Goal: Transaction & Acquisition: Purchase product/service

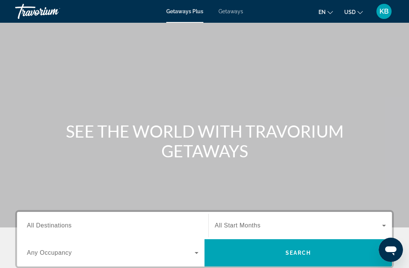
click at [234, 14] on span "Getaways" at bounding box center [231, 11] width 25 height 6
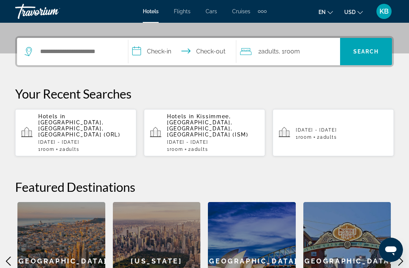
scroll to position [173, 0]
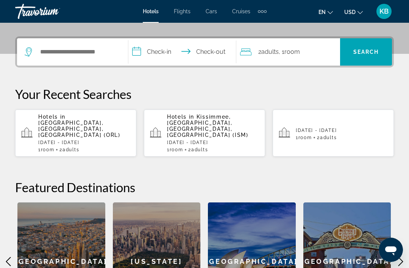
click at [91, 125] on p "Hotels in [GEOGRAPHIC_DATA], [GEOGRAPHIC_DATA], [GEOGRAPHIC_DATA] (ORL)" at bounding box center [84, 126] width 92 height 24
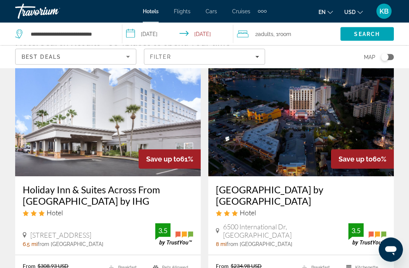
scroll to position [39, 0]
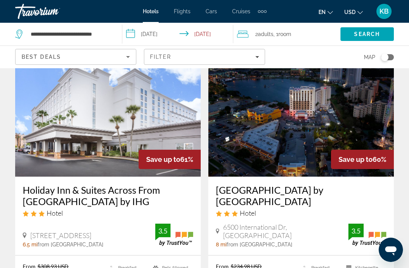
click at [139, 34] on input "**********" at bounding box center [179, 35] width 114 height 25
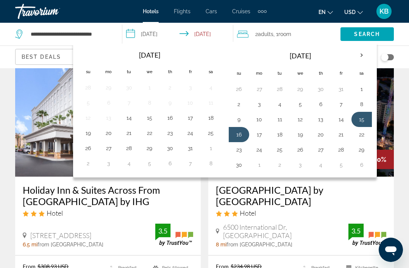
click at [365, 55] on th "Next month" at bounding box center [361, 55] width 20 height 17
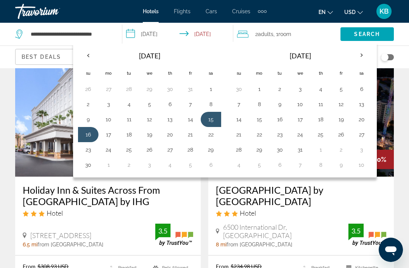
click at [362, 56] on th "Next month" at bounding box center [361, 55] width 20 height 17
click at [361, 58] on th "Next month" at bounding box center [361, 55] width 20 height 17
click at [299, 151] on button "25" at bounding box center [300, 149] width 12 height 11
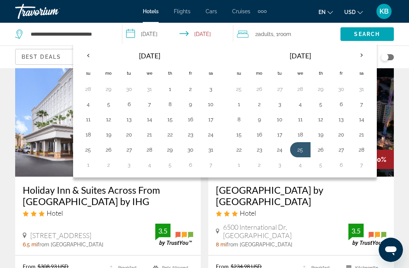
click at [240, 167] on button "1" at bounding box center [239, 164] width 12 height 11
type input "**********"
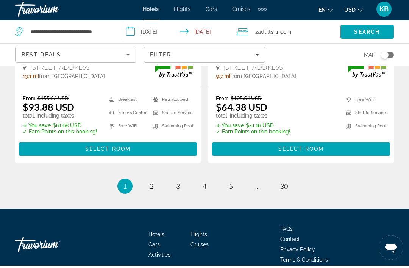
scroll to position [1668, 0]
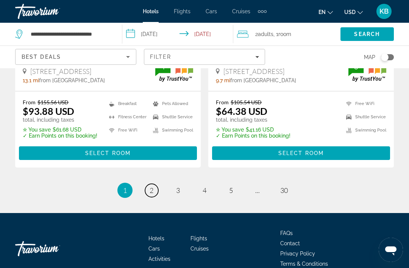
click at [151, 186] on span "2" at bounding box center [152, 190] width 4 height 8
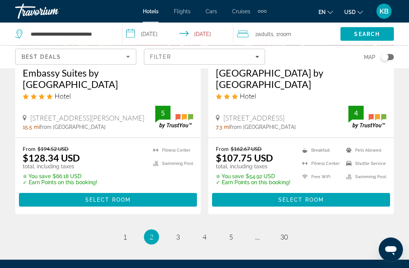
scroll to position [1621, 0]
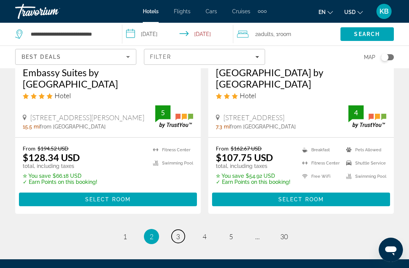
click at [178, 229] on link "page 3" at bounding box center [178, 235] width 13 height 13
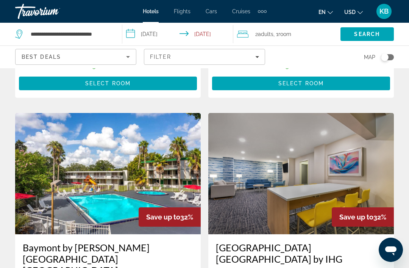
scroll to position [565, 0]
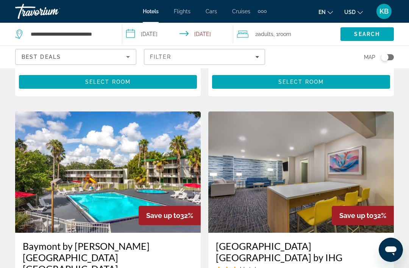
click at [258, 58] on icon "Filters" at bounding box center [257, 57] width 4 height 4
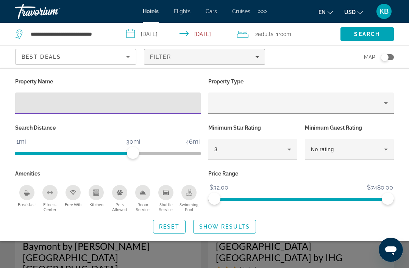
scroll to position [564, 0]
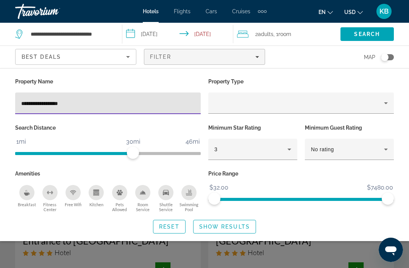
type input "**********"
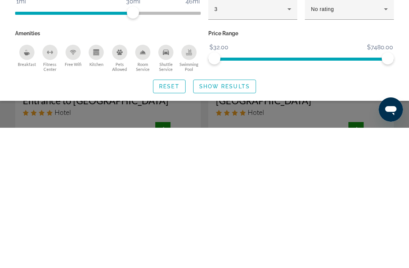
click at [212, 223] on span "Show Results" at bounding box center [224, 226] width 51 height 6
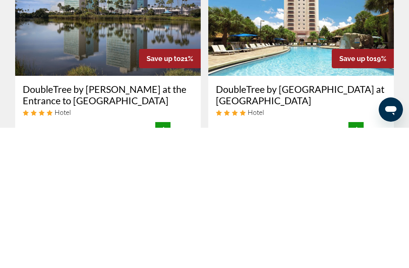
scroll to position [140, 0]
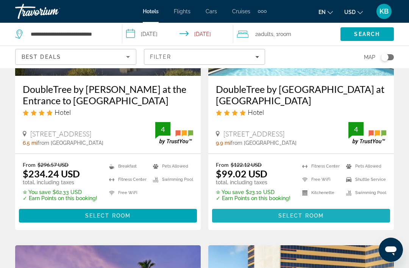
click at [305, 215] on span "Select Room" at bounding box center [300, 215] width 45 height 6
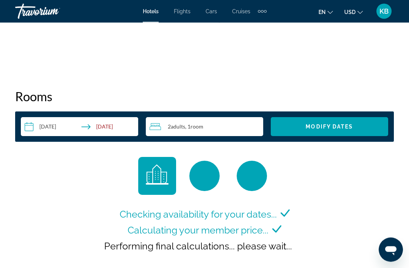
scroll to position [1048, 0]
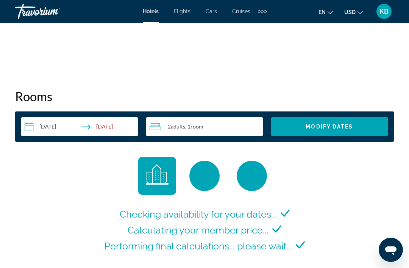
click at [36, 125] on input "**********" at bounding box center [81, 127] width 120 height 21
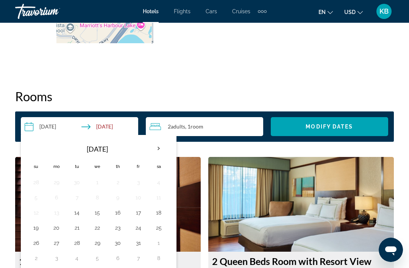
click at [161, 145] on th "Next month" at bounding box center [158, 148] width 20 height 17
click at [159, 147] on th "Next month" at bounding box center [158, 148] width 20 height 17
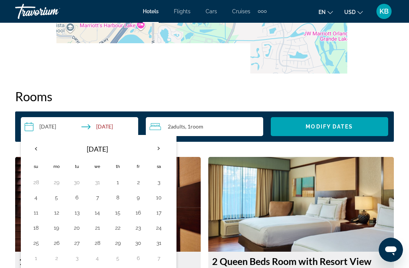
click at [160, 154] on th "Next month" at bounding box center [158, 148] width 20 height 17
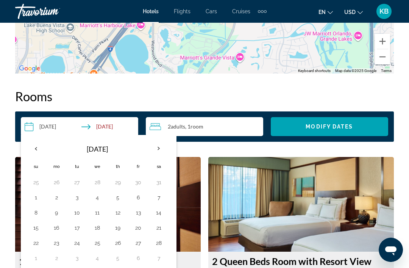
click at [97, 242] on button "25" at bounding box center [97, 242] width 12 height 11
click at [35, 259] on button "1" at bounding box center [36, 258] width 12 height 11
type input "**********"
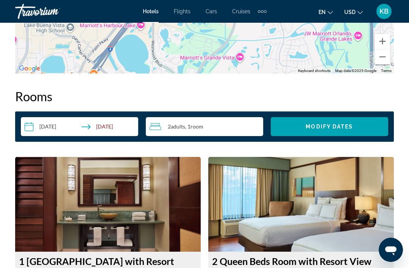
click at [329, 124] on span "Modify Dates" at bounding box center [329, 126] width 47 height 6
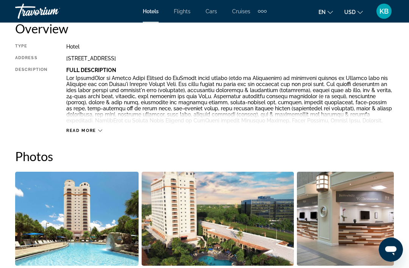
scroll to position [400, 0]
click at [106, 132] on div "Read more" at bounding box center [230, 122] width 328 height 21
click at [104, 127] on div "Read more" at bounding box center [230, 122] width 328 height 21
click at [100, 130] on icon "Main content" at bounding box center [100, 130] width 4 height 4
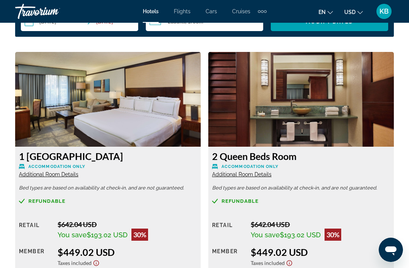
scroll to position [1419, 0]
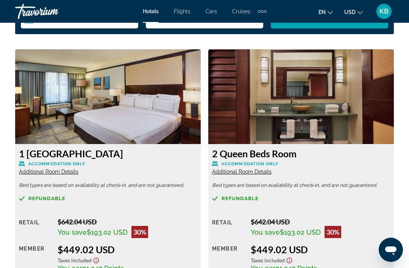
click at [257, 169] on span "Additional Room Details" at bounding box center [241, 172] width 59 height 6
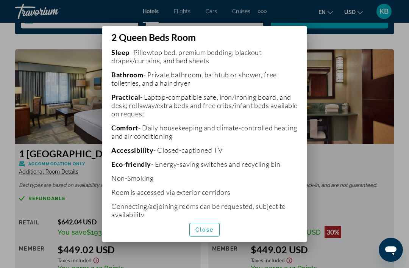
scroll to position [246, 0]
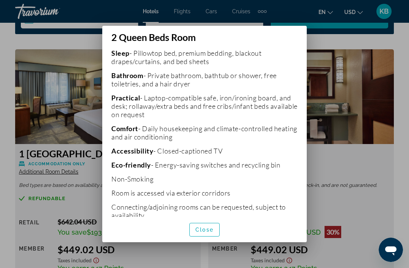
click at [208, 233] on span "Close" at bounding box center [204, 229] width 18 height 6
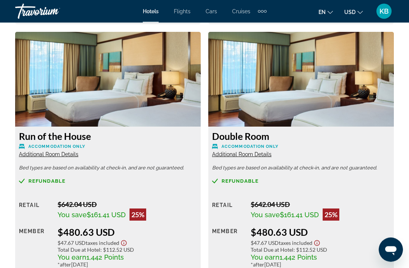
scroll to position [1704, 0]
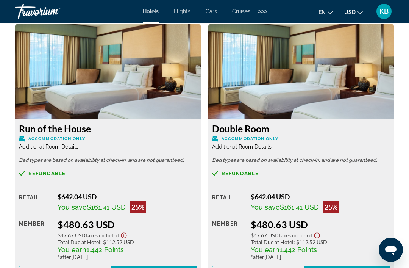
click at [60, 144] on span "Additional Room Details" at bounding box center [48, 147] width 59 height 6
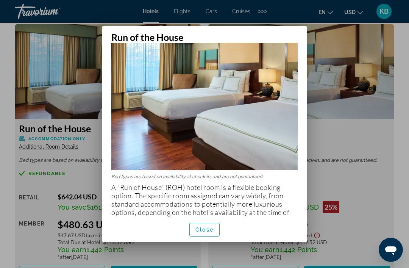
scroll to position [70, 0]
click at [210, 233] on span "Close" at bounding box center [204, 229] width 18 height 6
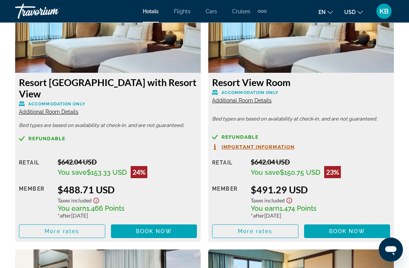
scroll to position [2017, 0]
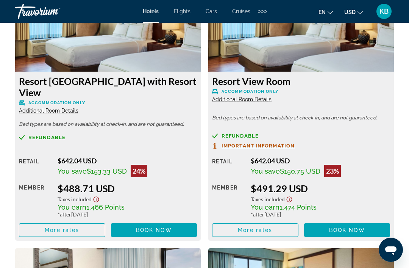
click at [265, 143] on span "Important Information" at bounding box center [258, 145] width 73 height 5
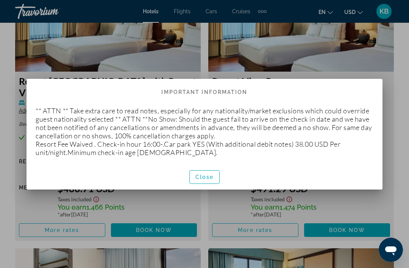
click at [215, 175] on span "button" at bounding box center [205, 177] width 30 height 18
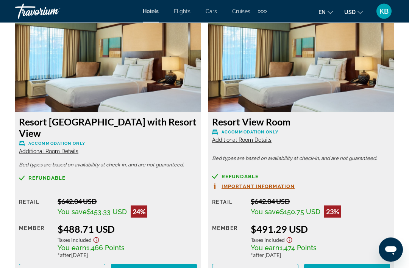
scroll to position [1978, 0]
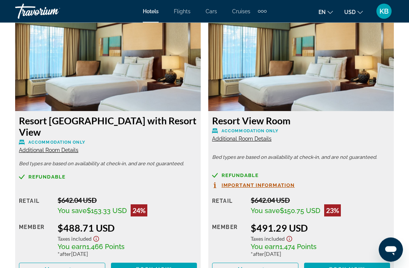
click at [62, 147] on span "Additional Room Details" at bounding box center [48, 150] width 59 height 6
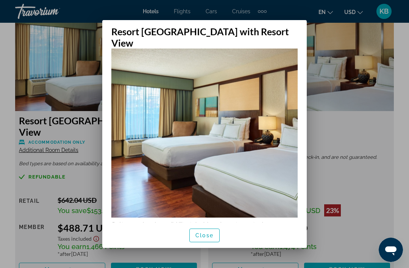
scroll to position [28, 0]
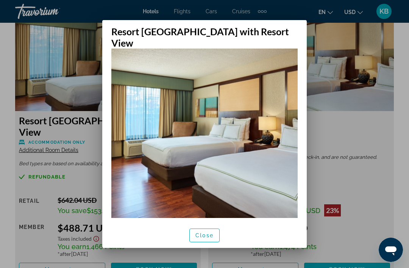
click at [208, 236] on span "Close" at bounding box center [204, 235] width 18 height 6
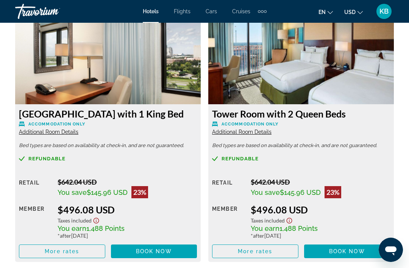
scroll to position [2257, 0]
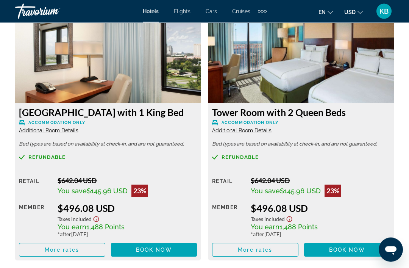
click at [250, 128] on span "Additional Room Details" at bounding box center [241, 131] width 59 height 6
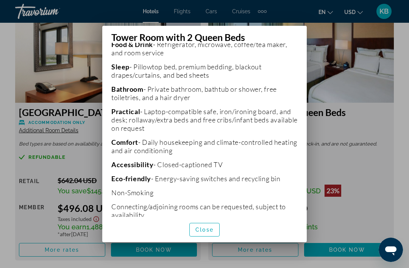
scroll to position [247, 0]
click at [212, 233] on span "Close" at bounding box center [204, 229] width 18 height 6
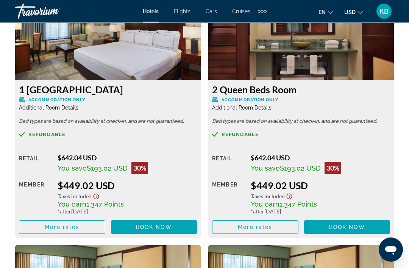
scroll to position [1485, 0]
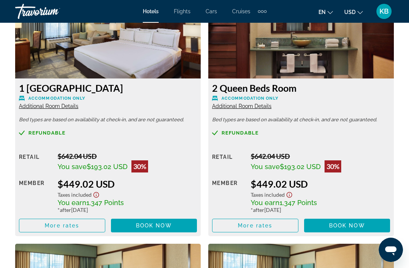
click at [250, 103] on span "Additional Room Details" at bounding box center [241, 106] width 59 height 6
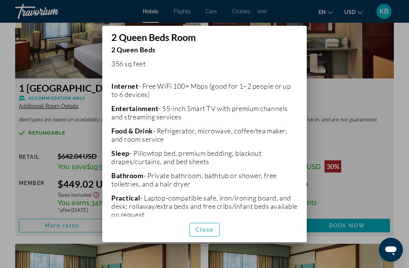
scroll to position [146, 0]
click at [205, 233] on span "Close" at bounding box center [204, 229] width 18 height 6
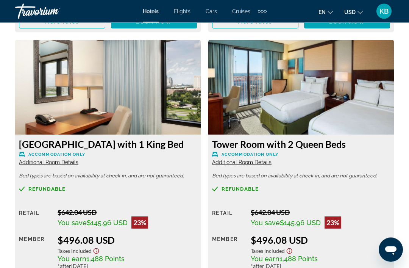
scroll to position [2226, 0]
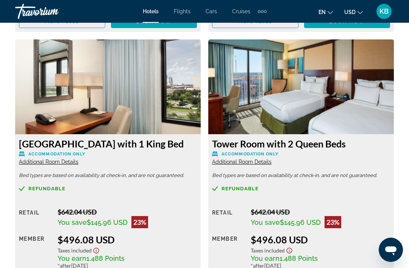
click at [251, 159] on span "Additional Room Details" at bounding box center [241, 162] width 59 height 6
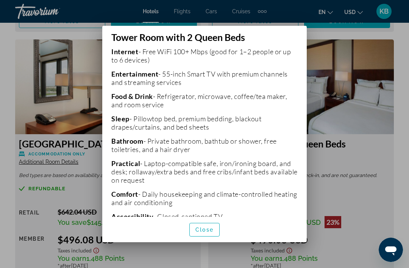
scroll to position [196, 0]
click at [214, 239] on span "button" at bounding box center [205, 229] width 30 height 18
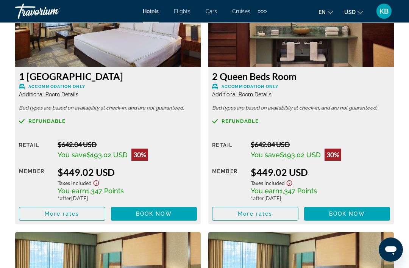
scroll to position [1499, 0]
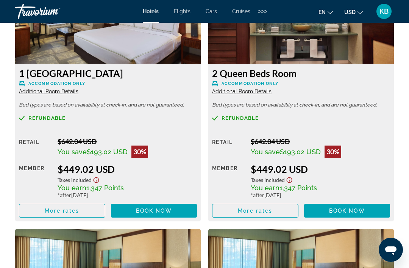
click at [275, 201] on span "Main content" at bounding box center [255, 210] width 86 height 18
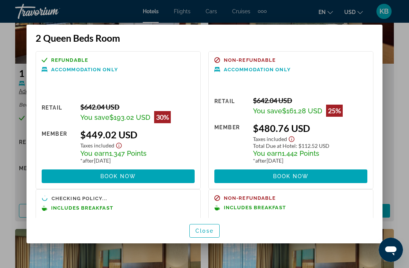
scroll to position [0, 0]
click at [207, 234] on span "Close" at bounding box center [204, 231] width 18 height 6
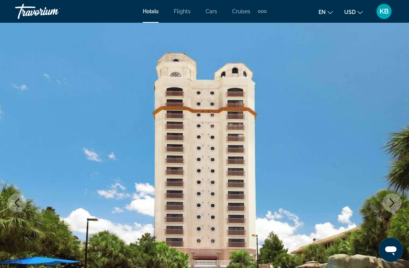
scroll to position [1499, 0]
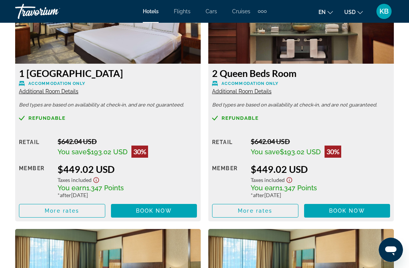
click at [291, 177] on icon "Show Taxes and Fees disclaimer" at bounding box center [290, 180] width 6 height 6
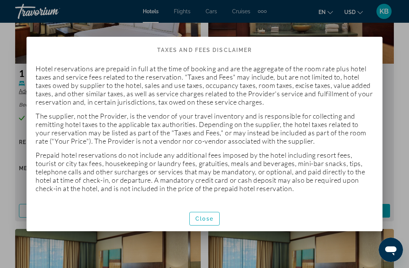
click at [204, 219] on span "Close" at bounding box center [204, 218] width 18 height 6
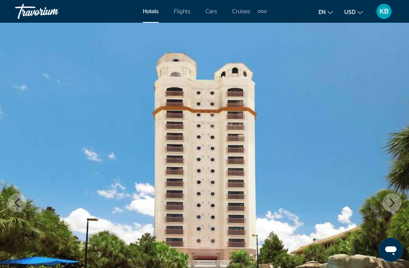
scroll to position [1499, 0]
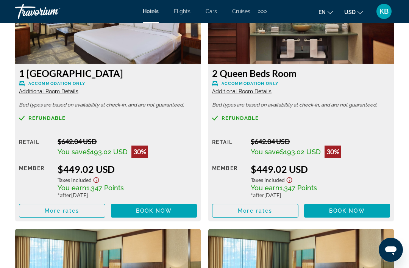
click at [265, 208] on span "More rates" at bounding box center [255, 211] width 34 height 6
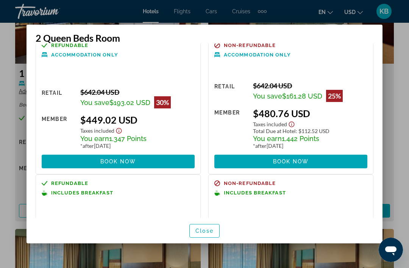
scroll to position [9, 0]
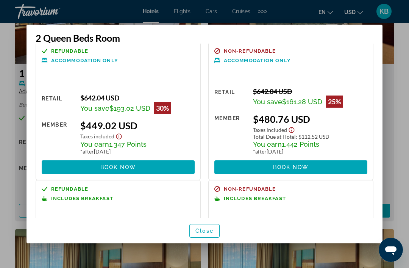
click at [87, 186] on span "Refundable" at bounding box center [69, 188] width 37 height 5
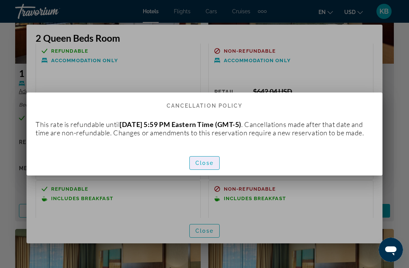
click at [202, 166] on span "Close" at bounding box center [204, 163] width 18 height 6
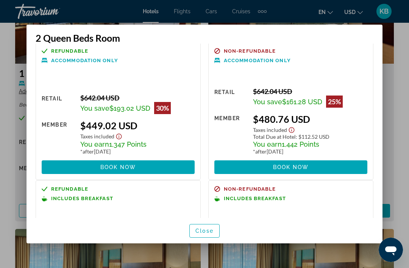
click at [258, 196] on span "Includes Breakfast" at bounding box center [255, 198] width 62 height 5
click at [250, 196] on span "Includes Breakfast" at bounding box center [255, 198] width 62 height 5
click at [250, 186] on span "Non-refundable" at bounding box center [250, 188] width 52 height 5
click at [255, 196] on span "Includes Breakfast" at bounding box center [255, 198] width 62 height 5
click at [129, 164] on span "Book now" at bounding box center [118, 167] width 36 height 6
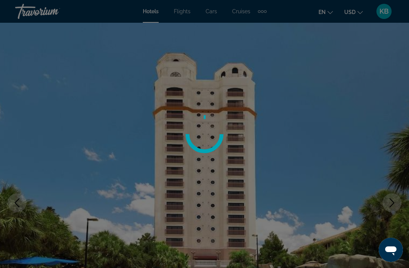
scroll to position [1499, 0]
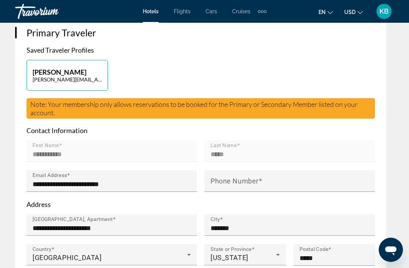
scroll to position [432, 0]
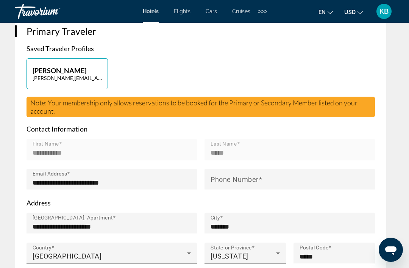
click at [220, 176] on mat-label "Phone Number" at bounding box center [235, 179] width 48 height 8
click at [220, 178] on input "Phone Number" at bounding box center [292, 182] width 163 height 9
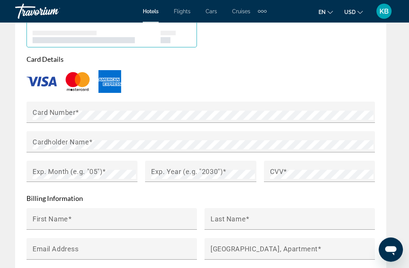
scroll to position [893, 0]
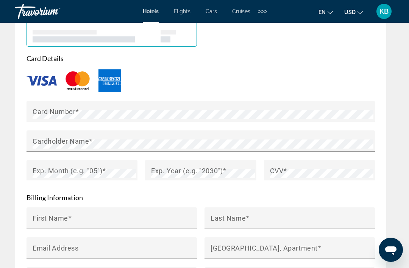
type input "**********"
click at [45, 108] on mat-label "Card Number" at bounding box center [54, 111] width 43 height 8
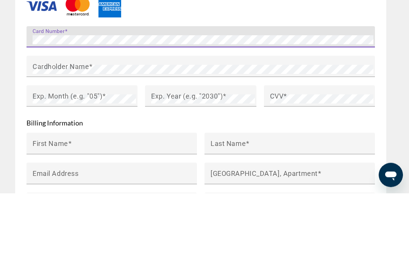
click at [71, 137] on mat-label "Cardholder Name" at bounding box center [61, 141] width 56 height 8
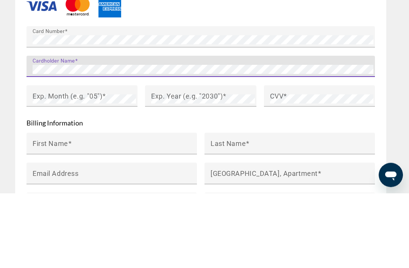
click at [98, 167] on mat-label "Exp. Month (e.g. "05")" at bounding box center [68, 171] width 70 height 8
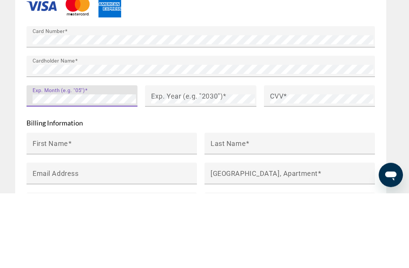
click at [162, 167] on mat-label "Exp. Year (e.g. "2030")" at bounding box center [187, 171] width 72 height 8
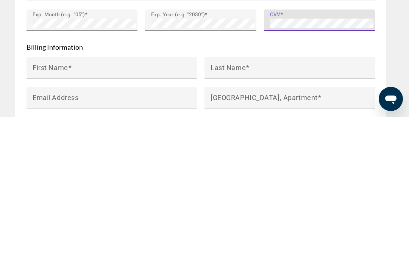
click at [68, 214] on span "Main content" at bounding box center [70, 218] width 4 height 8
click at [68, 217] on input "First Name" at bounding box center [114, 221] width 163 height 9
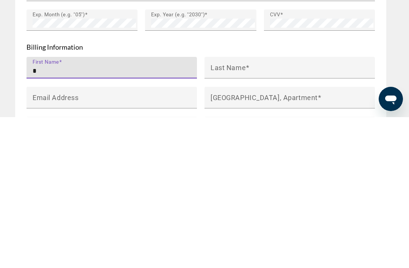
type input "**"
type input "*********"
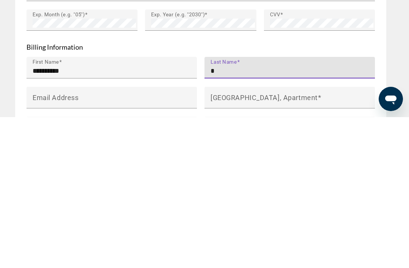
type input "**"
type input "*****"
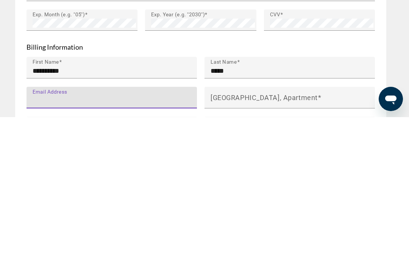
type input "**********"
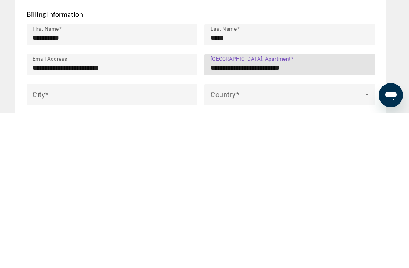
scroll to position [923, 0]
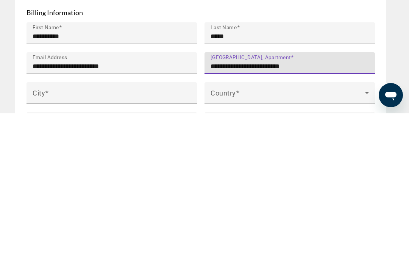
type input "**********"
click at [46, 243] on span "Main content" at bounding box center [47, 247] width 4 height 8
click at [46, 246] on input "City" at bounding box center [114, 250] width 163 height 9
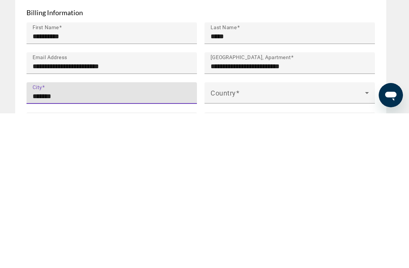
type input "*******"
click at [225, 246] on span "Main content" at bounding box center [288, 250] width 155 height 9
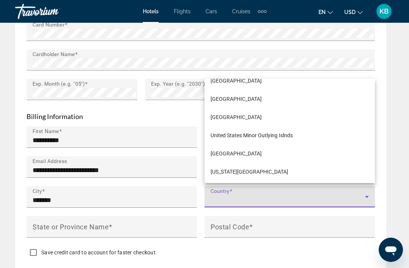
scroll to position [4374, 0]
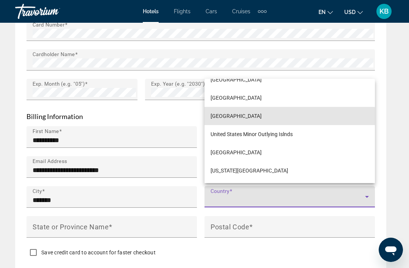
click at [253, 118] on span "[GEOGRAPHIC_DATA]" at bounding box center [236, 115] width 51 height 9
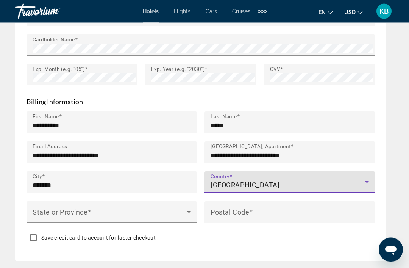
scroll to position [992, 0]
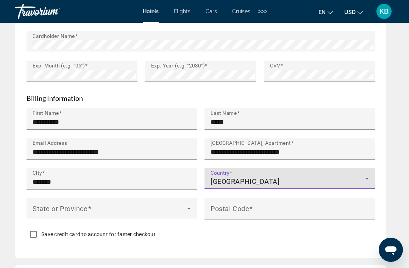
click at [78, 207] on span "Main content" at bounding box center [110, 211] width 155 height 9
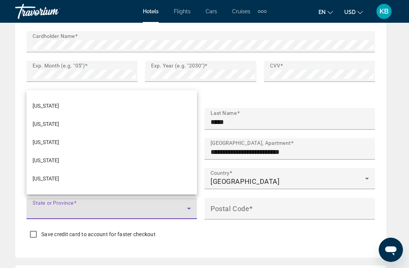
scroll to position [232, 0]
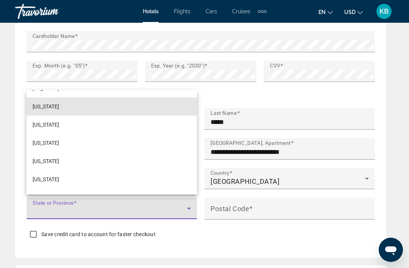
click at [41, 111] on span "[US_STATE]" at bounding box center [46, 106] width 27 height 9
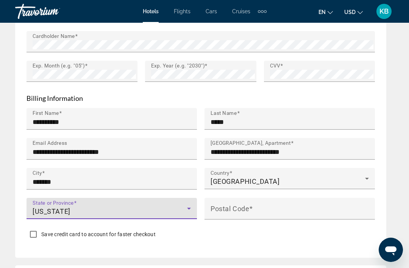
click at [236, 212] on input "Postal Code" at bounding box center [292, 211] width 163 height 9
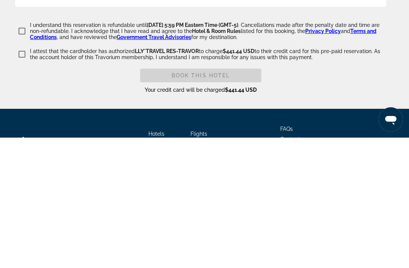
scroll to position [1299, 0]
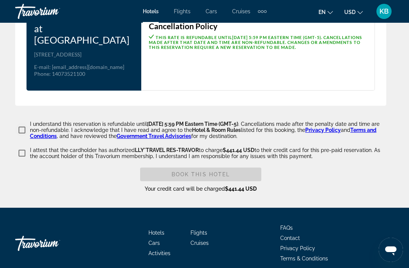
type input "*****"
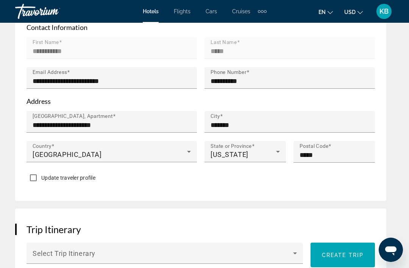
scroll to position [533, 0]
click at [131, 121] on input "**********" at bounding box center [114, 125] width 163 height 9
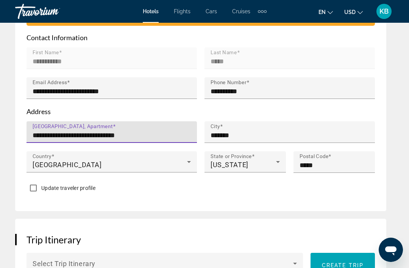
type input "**********"
click at [260, 89] on input "**********" at bounding box center [292, 91] width 163 height 9
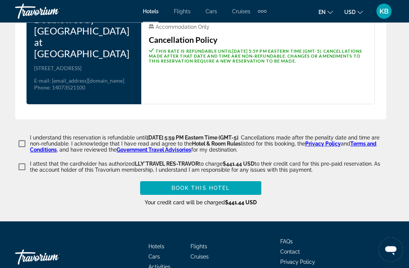
scroll to position [1286, 0]
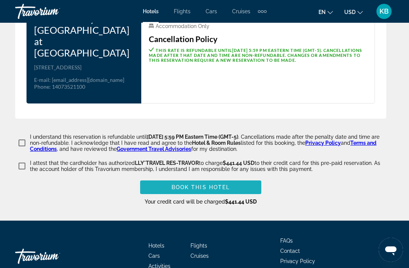
click at [226, 184] on span "Book this hotel" at bounding box center [201, 187] width 59 height 6
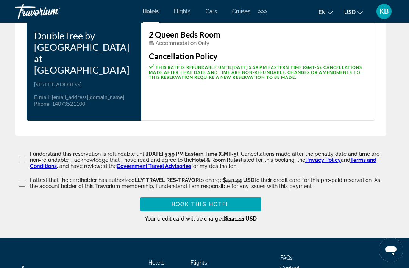
scroll to position [1335, 0]
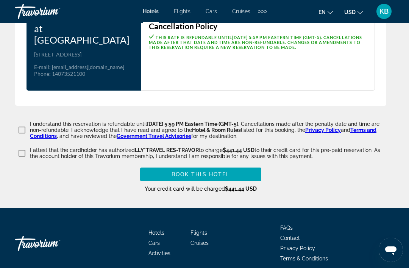
click at [198, 171] on span "Book this hotel" at bounding box center [201, 174] width 59 height 6
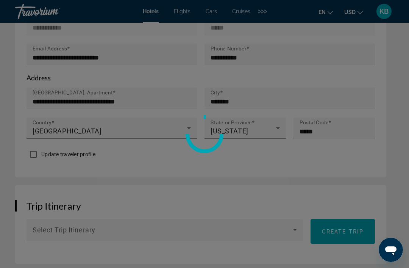
scroll to position [565, 0]
